Goal: Information Seeking & Learning: Find specific fact

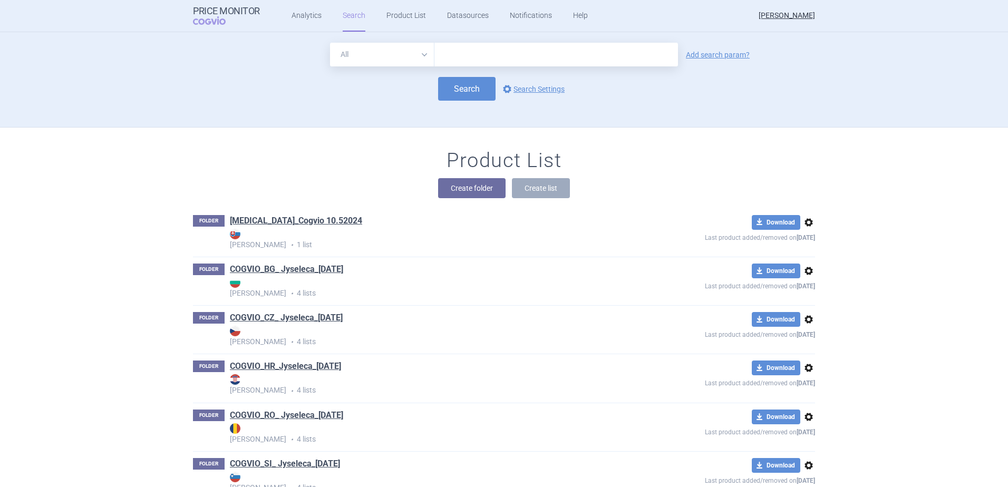
click at [480, 56] on input "text" at bounding box center [557, 55] width 244 height 24
type input "Fabhalta"
click at [457, 91] on button "Search" at bounding box center [466, 89] width 57 height 24
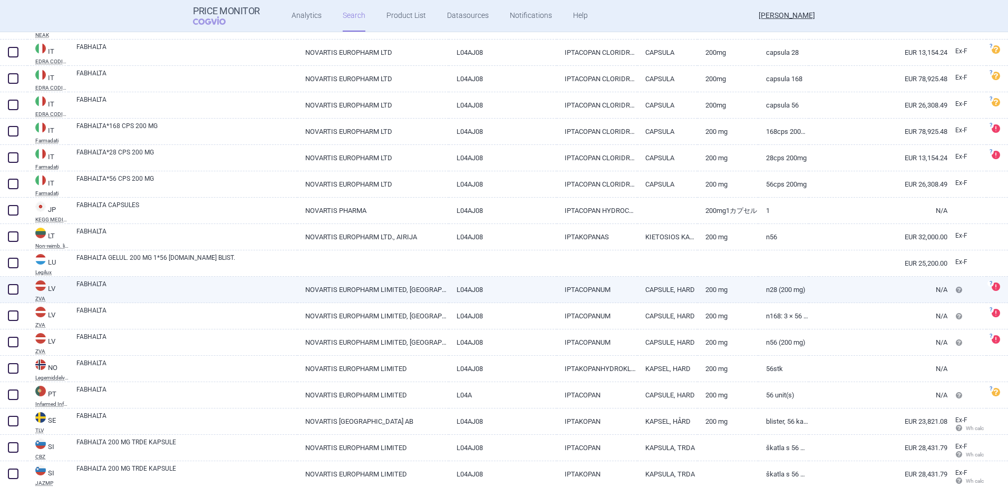
scroll to position [971, 0]
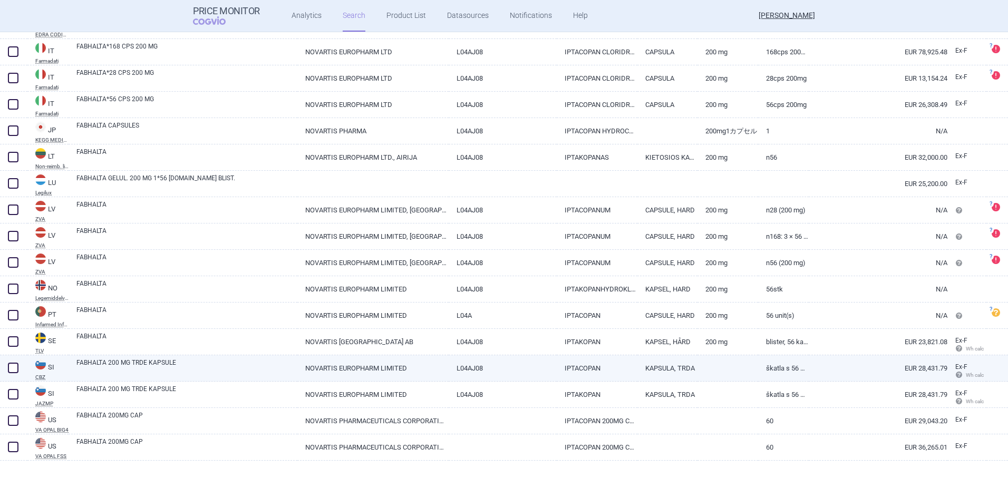
click at [178, 374] on link "FABHALTA 200 MG TRDE KAPSULE" at bounding box center [186, 367] width 221 height 19
select select "EUR"
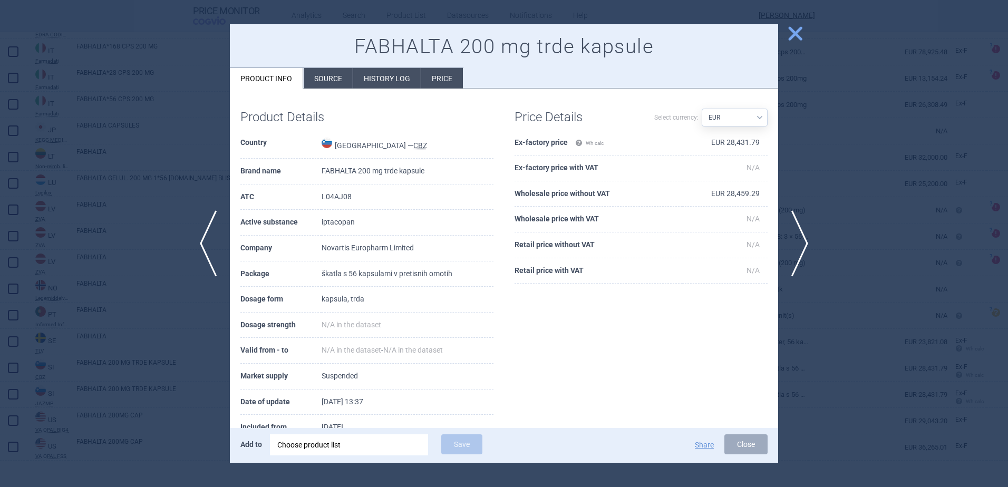
click at [380, 74] on li "History log" at bounding box center [387, 78] width 68 height 21
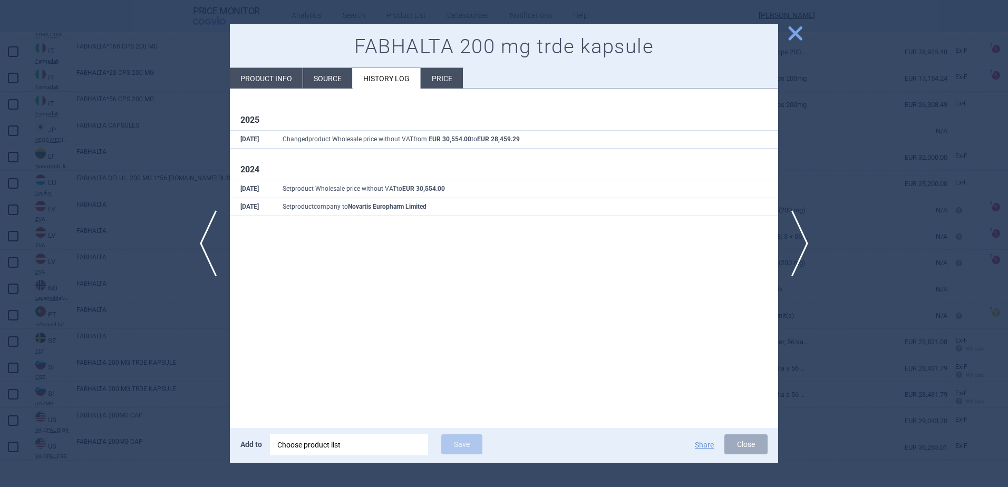
click at [792, 30] on span "close" at bounding box center [795, 33] width 18 height 18
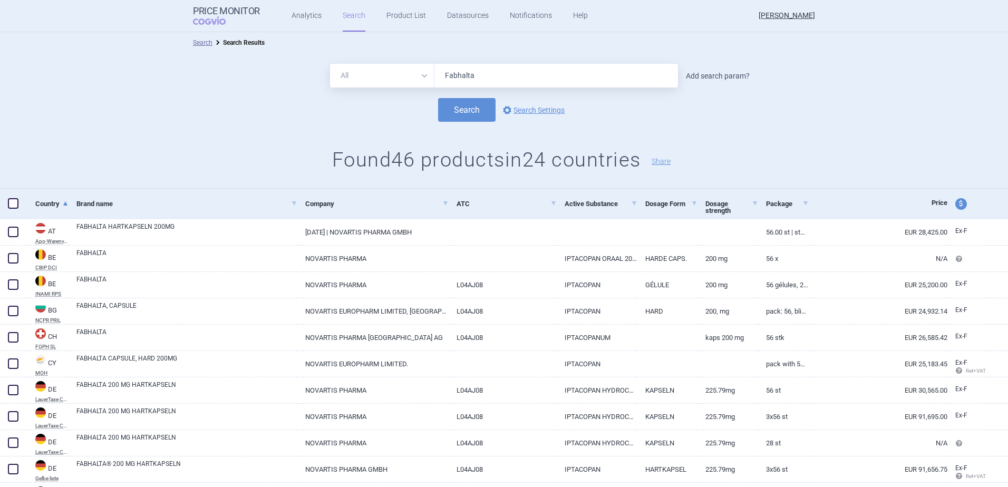
click at [698, 75] on link "Add search param?" at bounding box center [718, 75] width 64 height 7
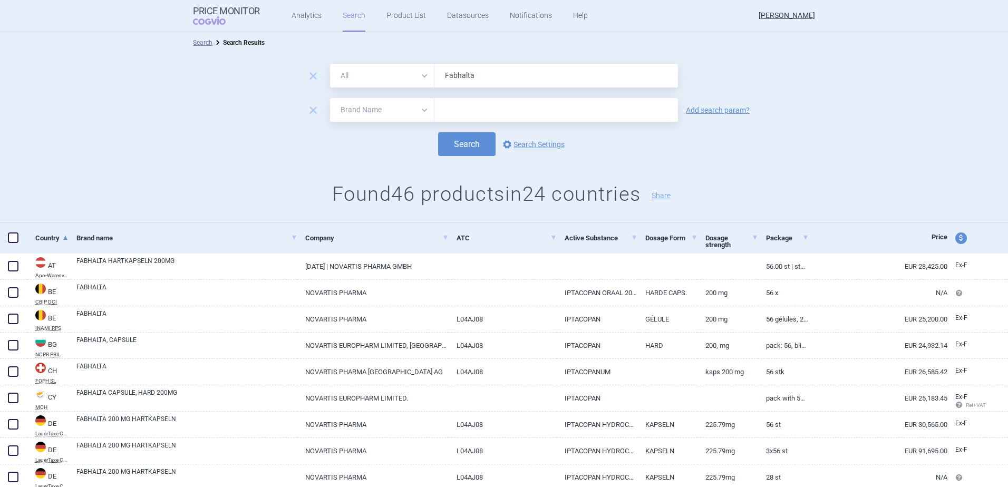
click at [418, 109] on select "All Brand Name ATC Company Active Substance Country Newer than" at bounding box center [382, 110] width 104 height 24
select select "country"
click at [330, 98] on select "All Brand Name ATC Company Active Substance Country Newer than" at bounding box center [382, 110] width 104 height 24
click at [450, 102] on div at bounding box center [557, 110] width 244 height 24
drag, startPoint x: 459, startPoint y: 109, endPoint x: 425, endPoint y: 111, distance: 34.3
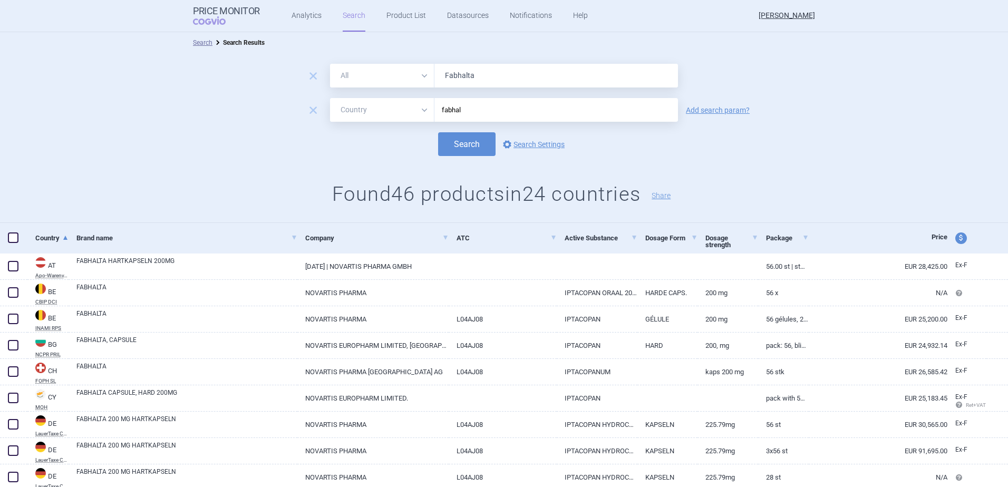
click at [425, 111] on div "All Brand Name ATC Company Active Substance Country Newer than fabhal" at bounding box center [504, 110] width 348 height 24
type input "cro"
click at [446, 131] on ul "[GEOGRAPHIC_DATA]" at bounding box center [553, 131] width 244 height 19
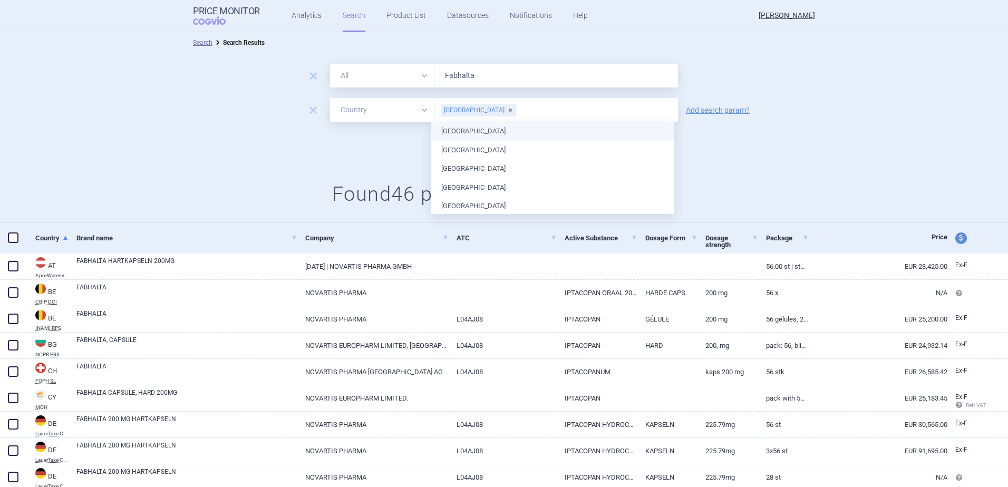
click at [392, 146] on div "Search options Search Settings" at bounding box center [504, 144] width 1008 height 24
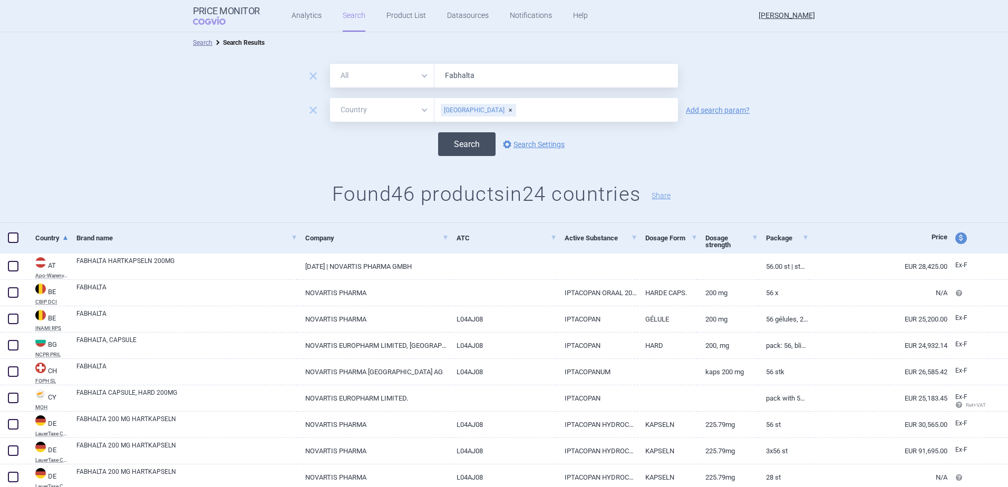
click at [468, 147] on button "Search" at bounding box center [466, 144] width 57 height 24
